Goal: Task Accomplishment & Management: Manage account settings

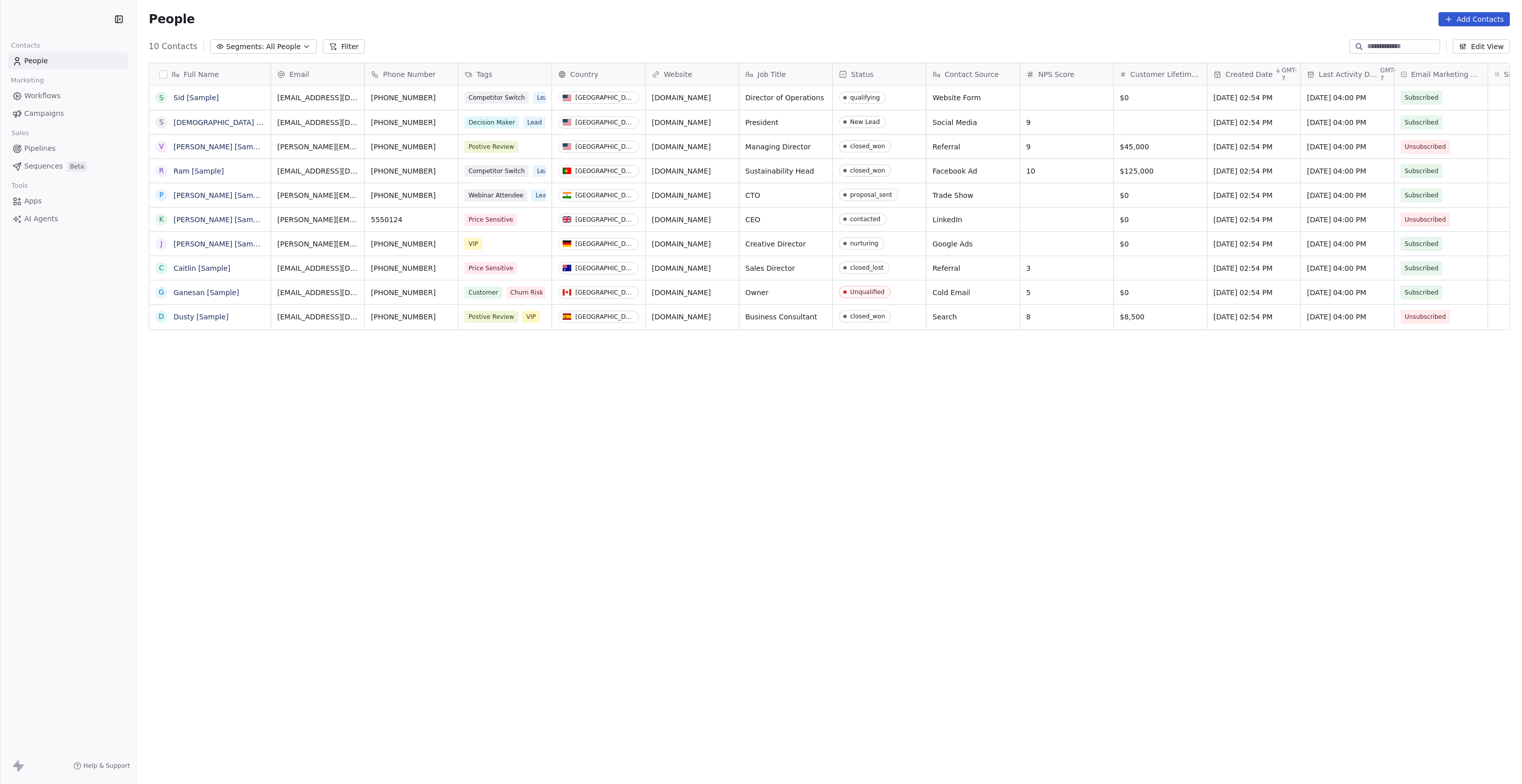
scroll to position [682, 1378]
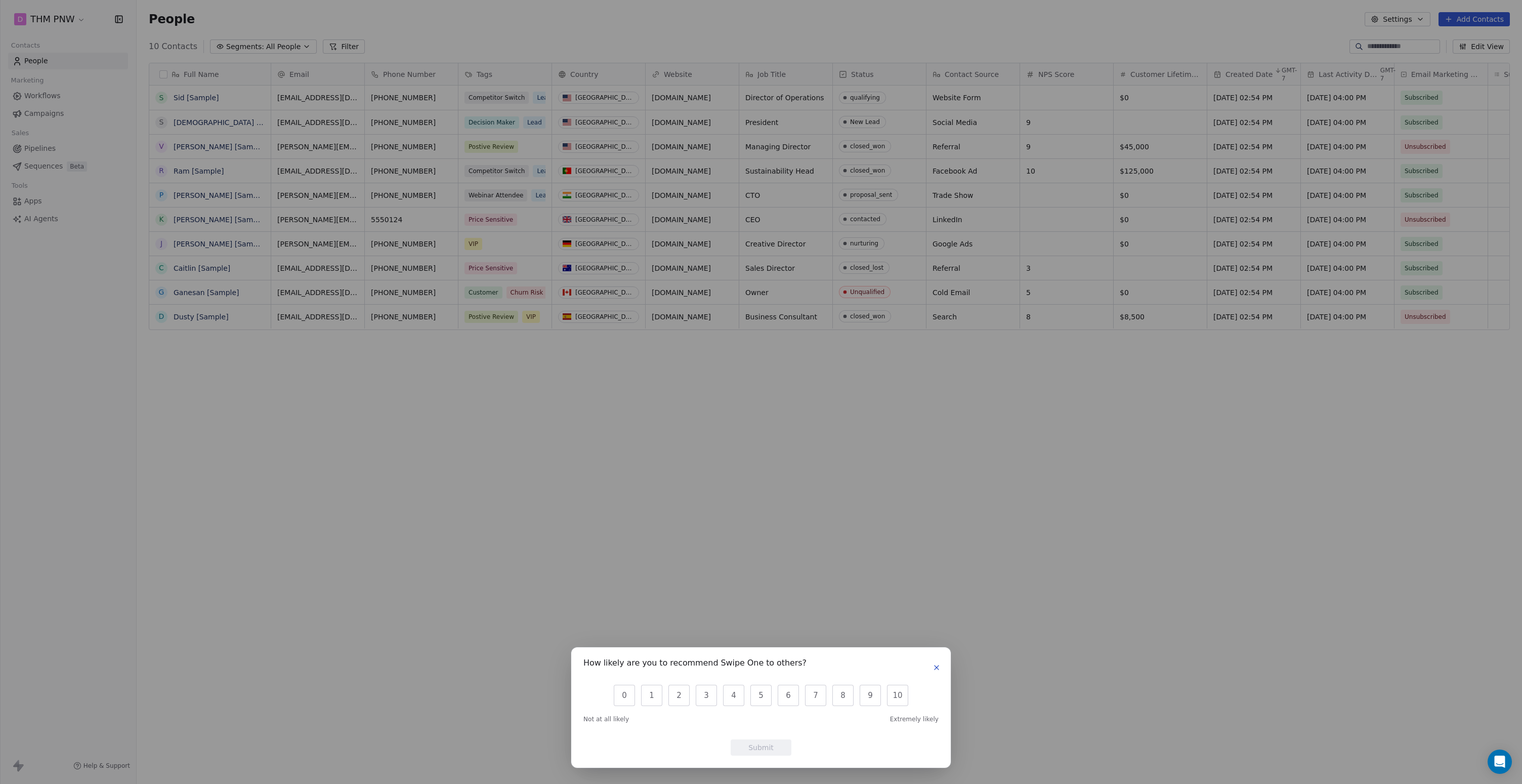
click at [932, 668] on button "button" at bounding box center [937, 667] width 12 height 12
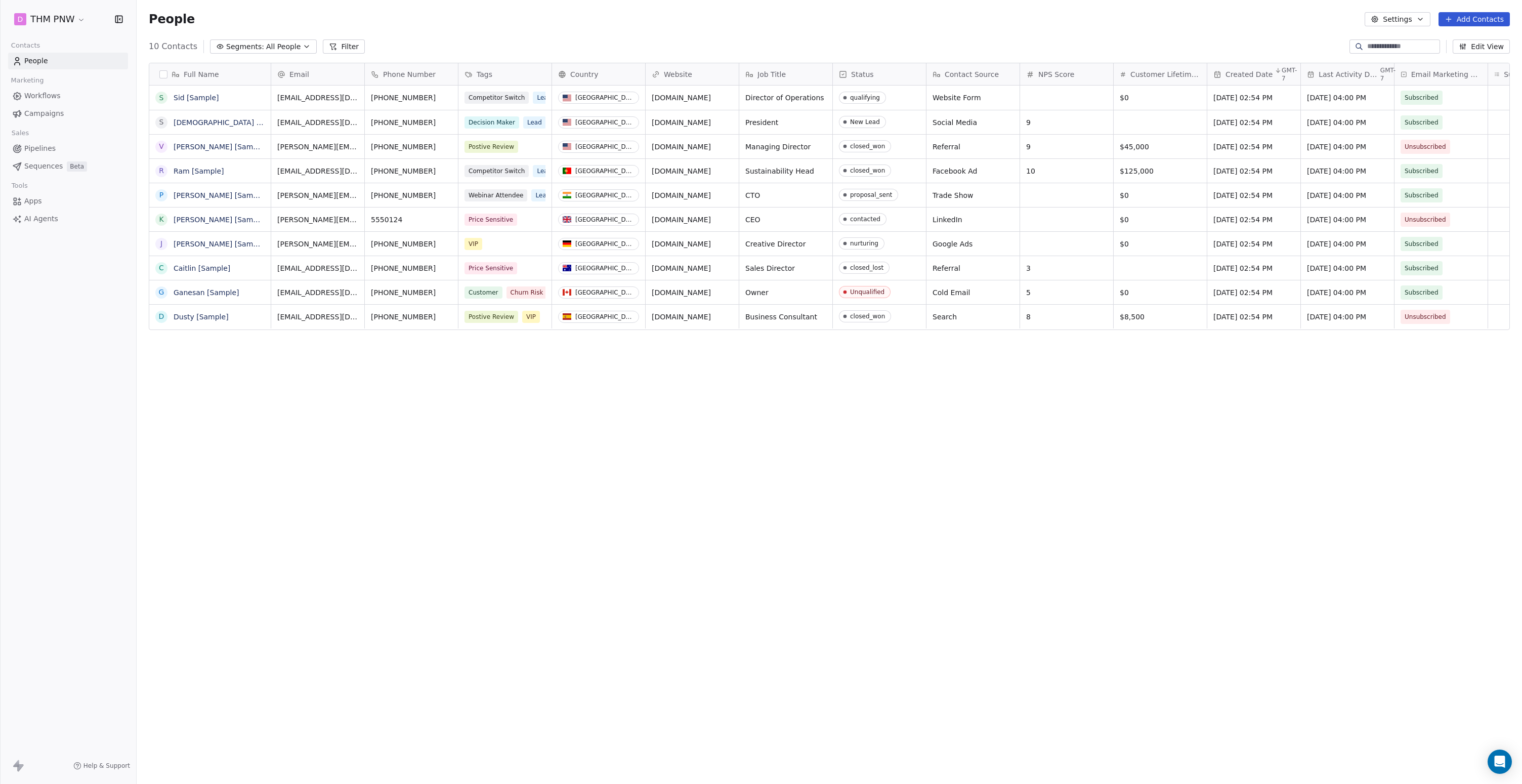
click at [18, 766] on icon at bounding box center [16, 763] width 6 height 8
click at [103, 765] on span "Help & Support" at bounding box center [106, 765] width 46 height 8
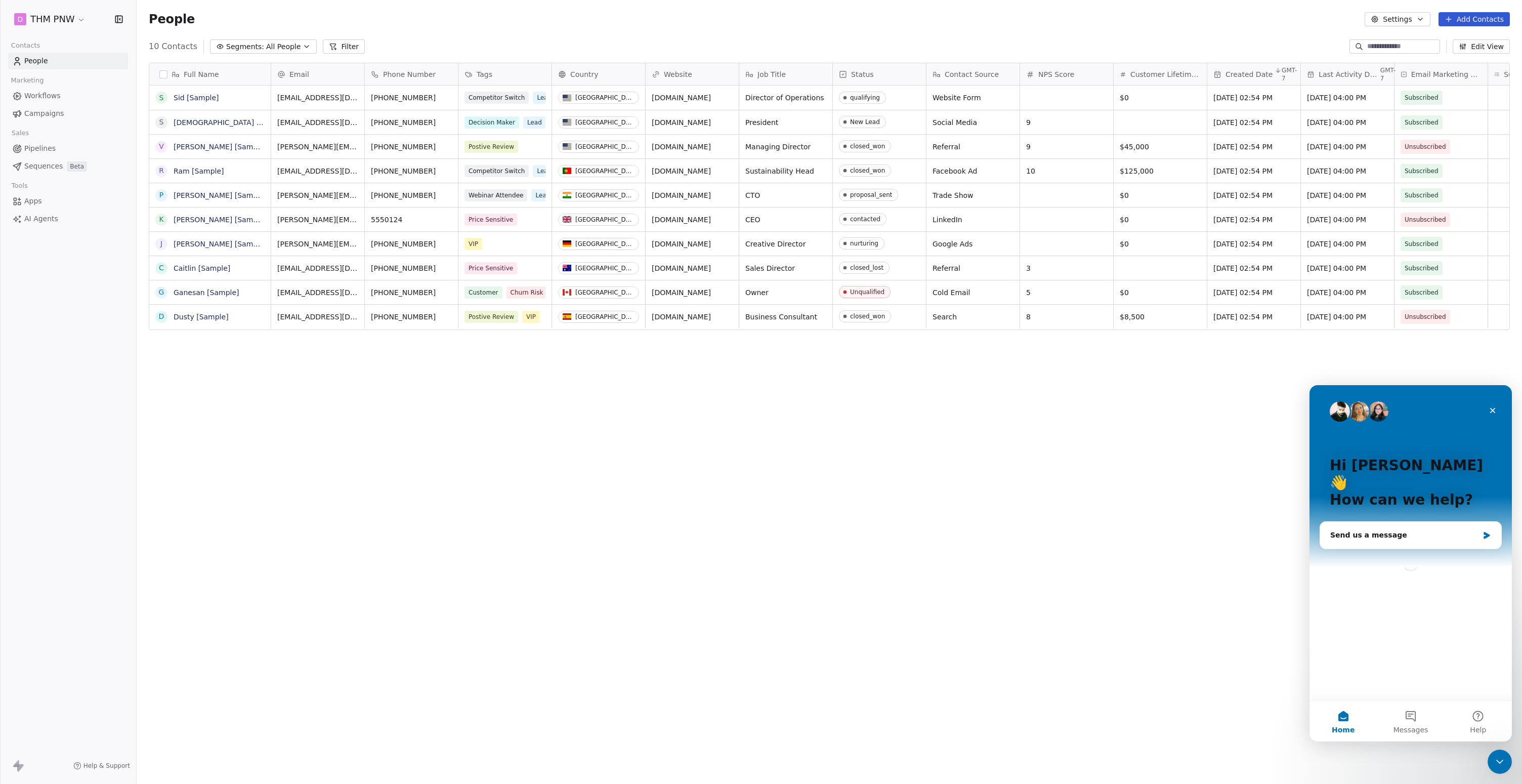
scroll to position [0, 0]
click at [1493, 411] on icon "Close" at bounding box center [1493, 410] width 6 height 6
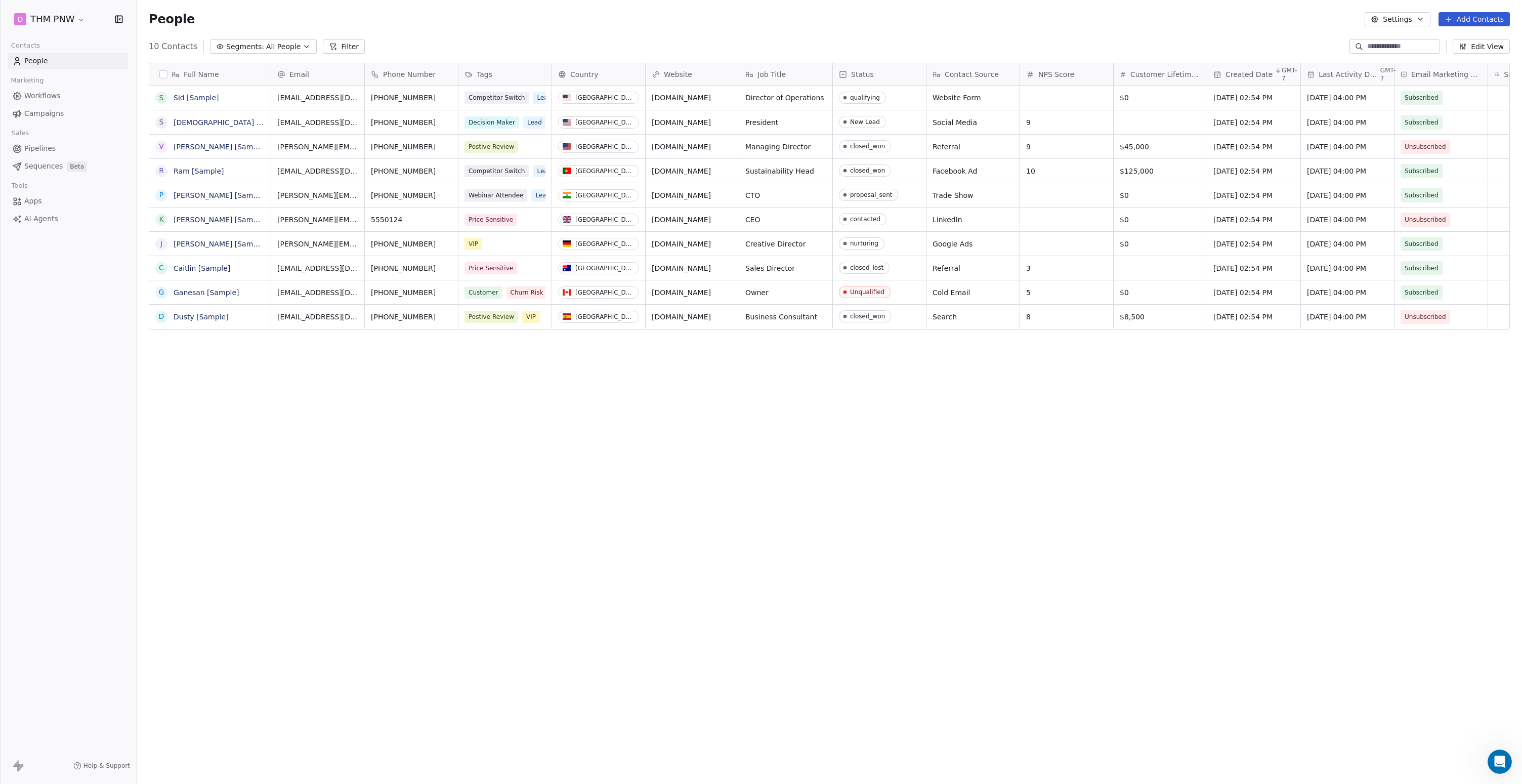
click at [56, 93] on span "Workflows" at bounding box center [42, 95] width 37 height 10
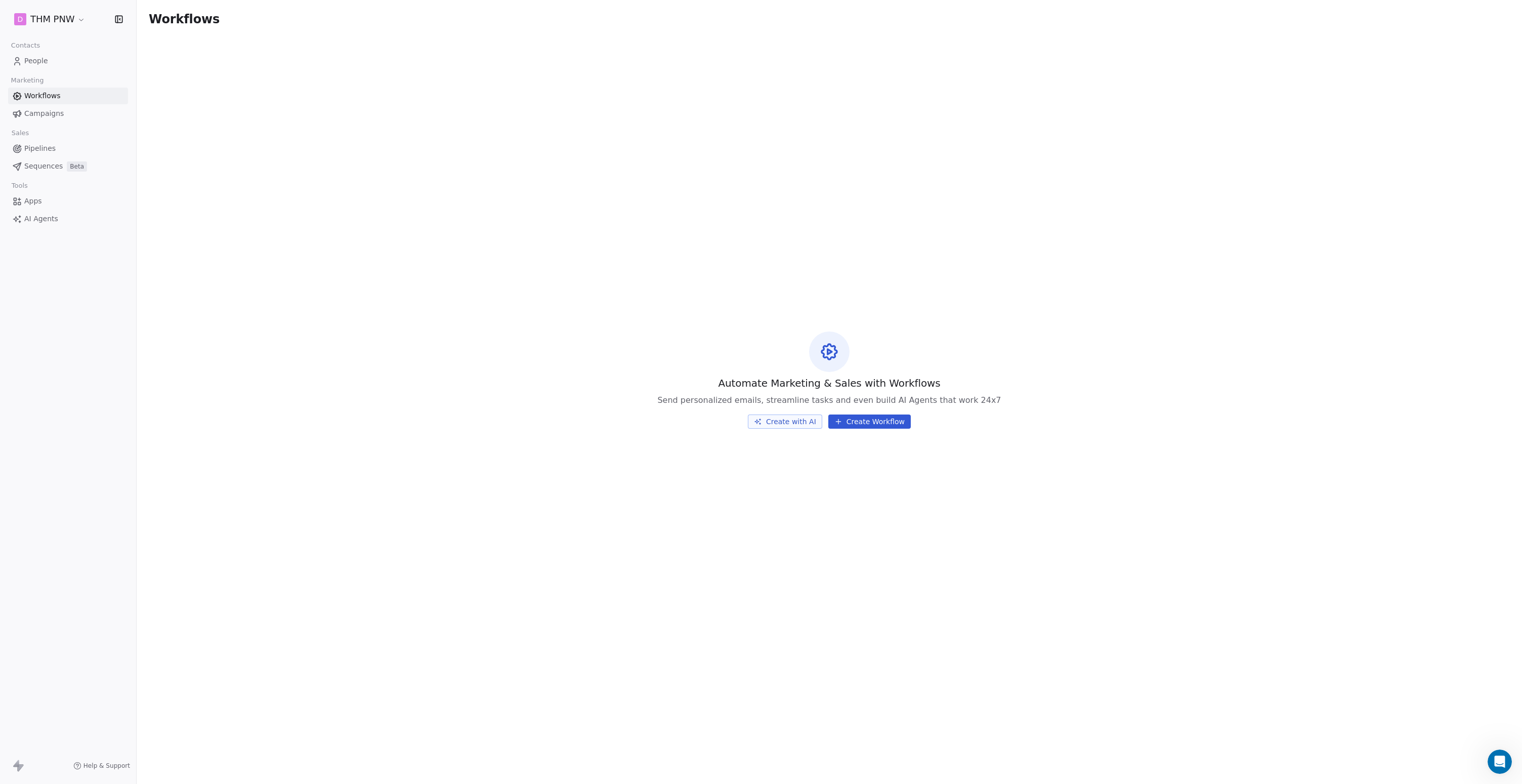
click at [45, 114] on span "Campaigns" at bounding box center [44, 113] width 40 height 10
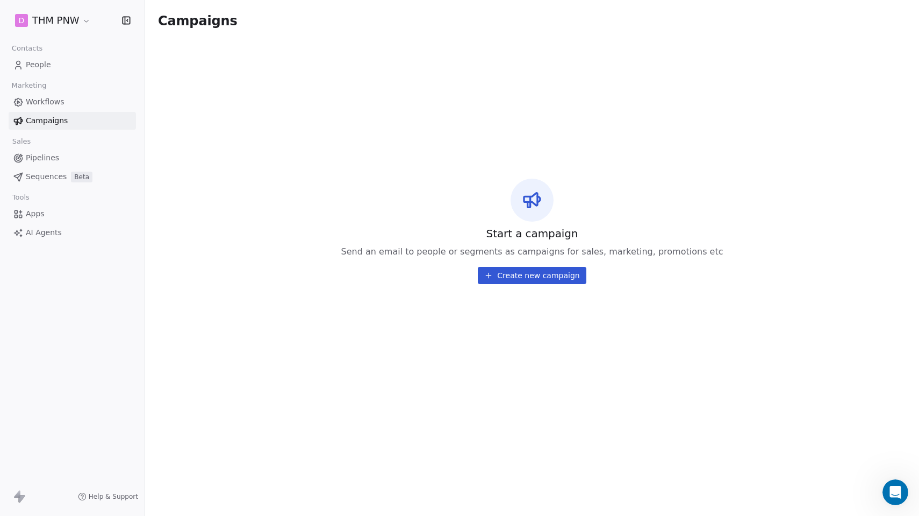
drag, startPoint x: 919, startPoint y: 525, endPoint x: 985, endPoint y: 618, distance: 114.1
click at [919, 516] on html "D THM PNW Contacts People Marketing Workflows Campaigns Sales Pipelines Sequenc…" at bounding box center [459, 258] width 919 height 516
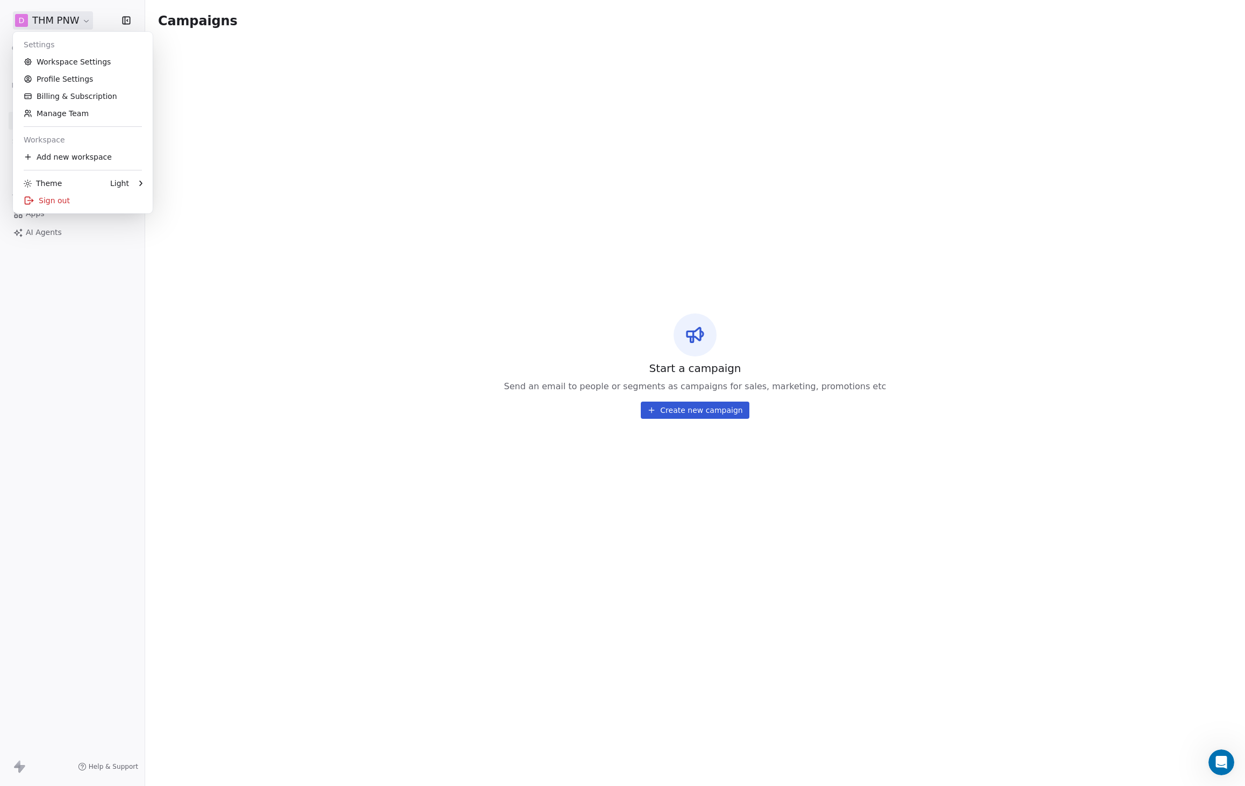
click at [68, 22] on html "D THM PNW Contacts People Marketing Workflows Campaigns Sales Pipelines Sequenc…" at bounding box center [622, 393] width 1245 height 786
click at [68, 99] on link "Billing & Subscription" at bounding box center [82, 96] width 131 height 17
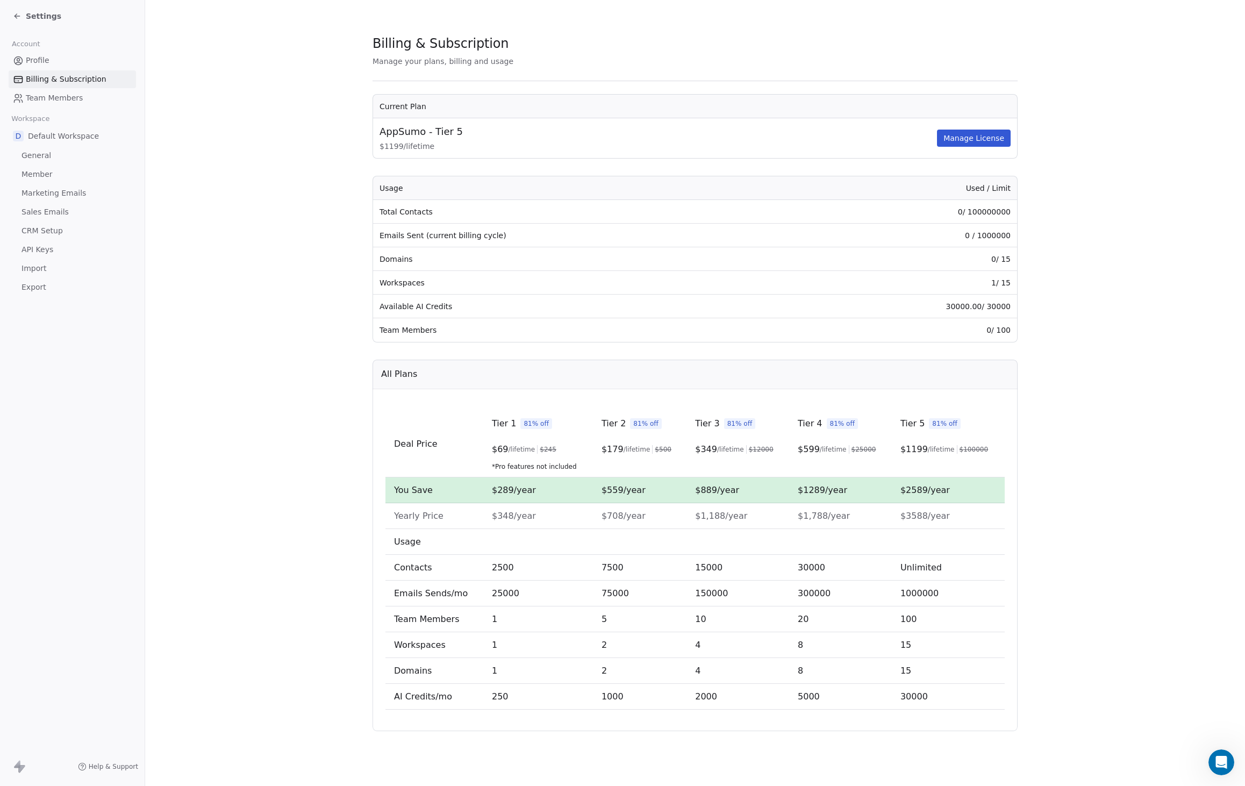
click at [1159, 159] on section "Billing & Subscription Manage your plans, billing and usage Current Plan AppSum…" at bounding box center [695, 383] width 1100 height 766
